Goal: Task Accomplishment & Management: Manage account settings

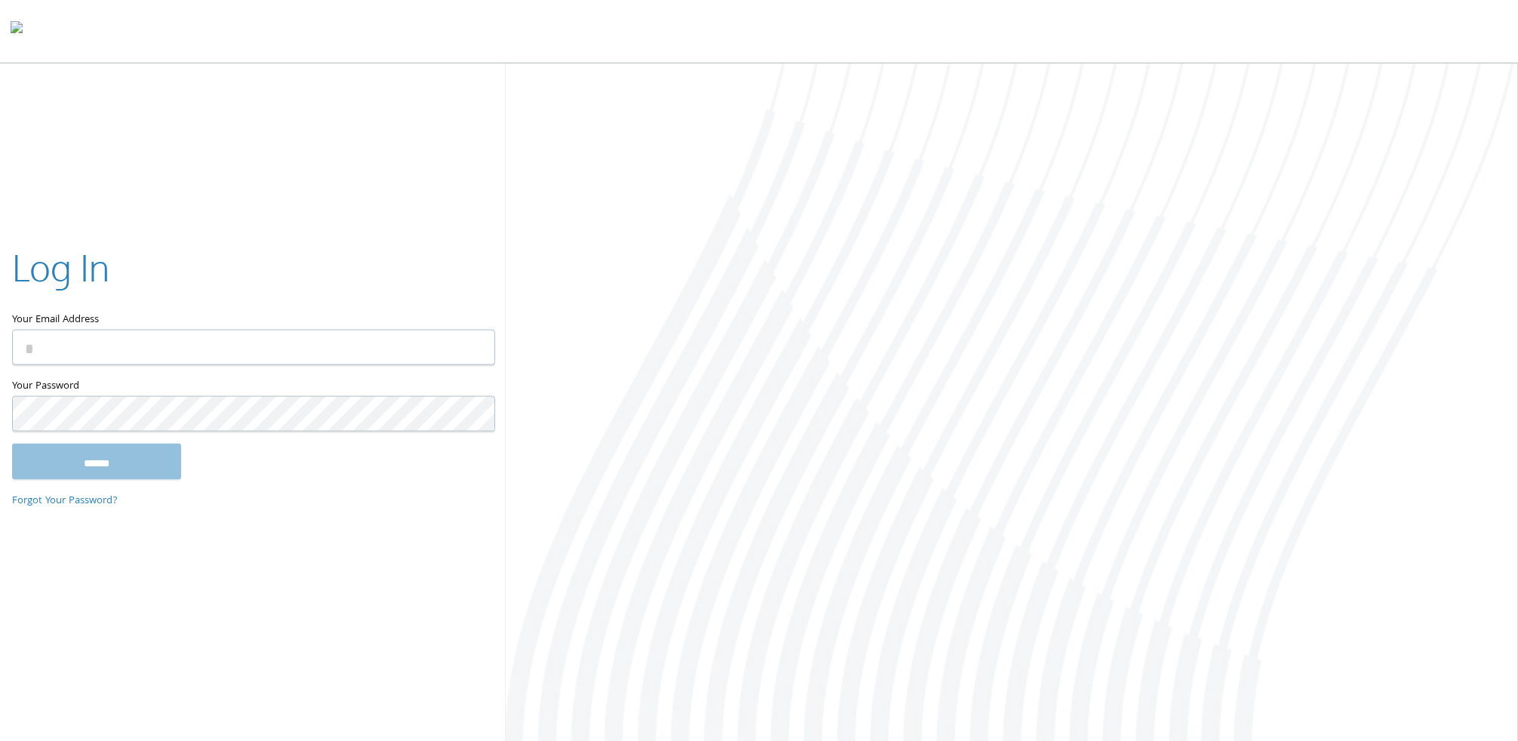
type input "**********"
click at [145, 467] on input "******" at bounding box center [96, 461] width 169 height 36
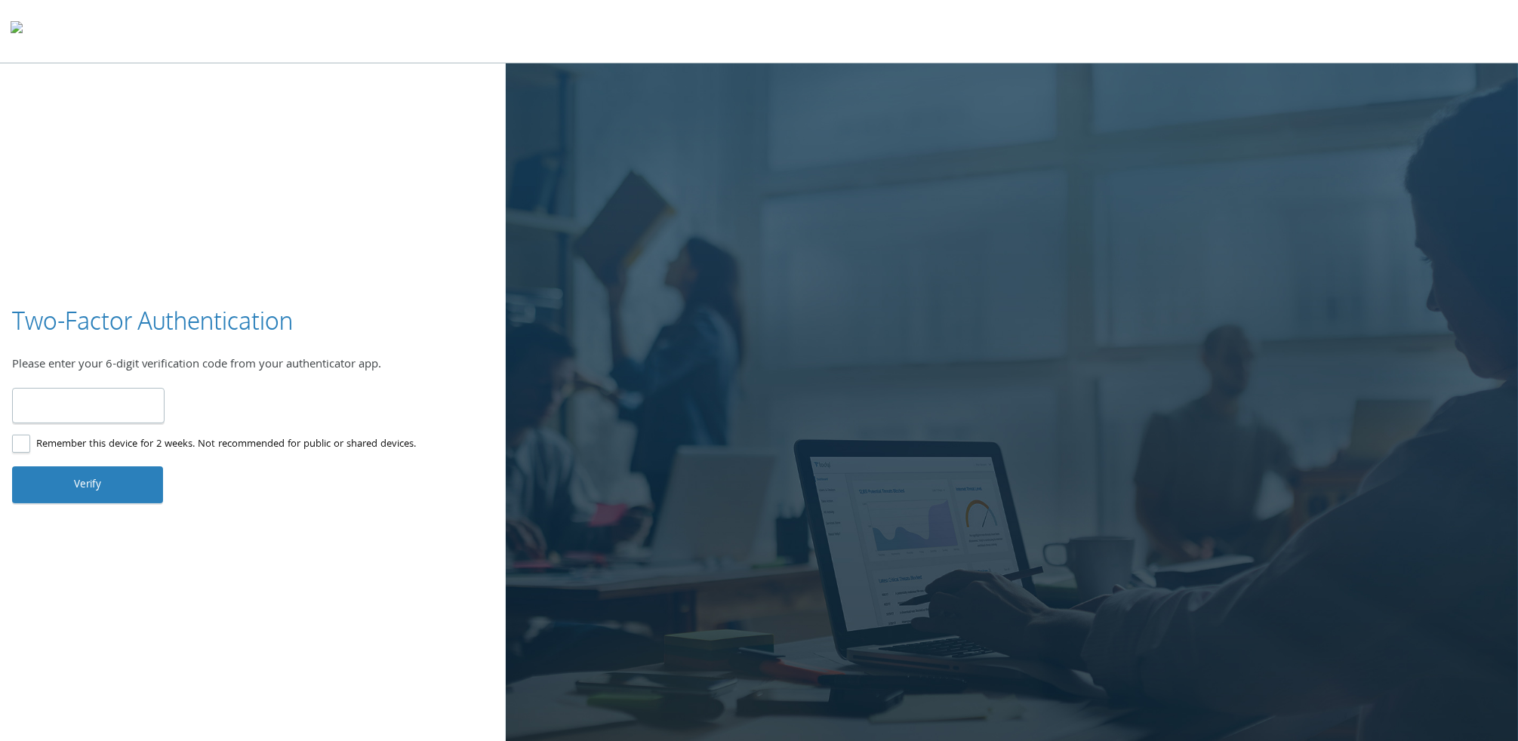
type input "******"
